Goal: Task Accomplishment & Management: Manage account settings

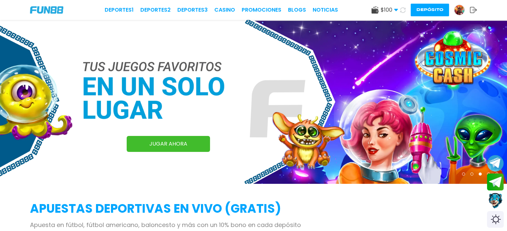
click at [463, 14] on link at bounding box center [462, 10] width 16 height 11
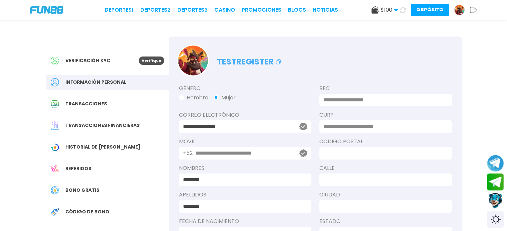
click at [96, 104] on span "Transacciones" at bounding box center [86, 104] width 42 height 7
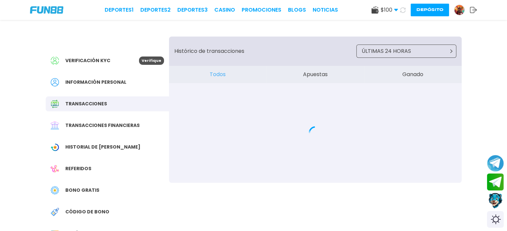
click at [95, 122] on span "Transacciones financieras" at bounding box center [102, 125] width 74 height 7
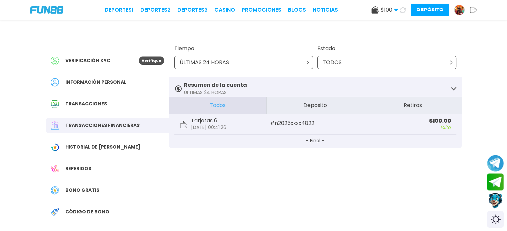
click at [372, 25] on div "Verificación KYC Verifique Información personal Transacciones Transacciones fin…" at bounding box center [254, 153] width 432 height 266
